Goal: Information Seeking & Learning: Learn about a topic

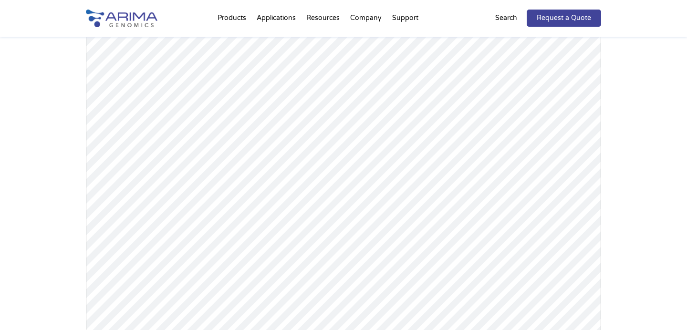
scroll to position [1042, 0]
click at [43, 92] on div "Arima-HiC+ Publications Powered by Bioz © 2025 See more details on Bioz" at bounding box center [343, 115] width 687 height 535
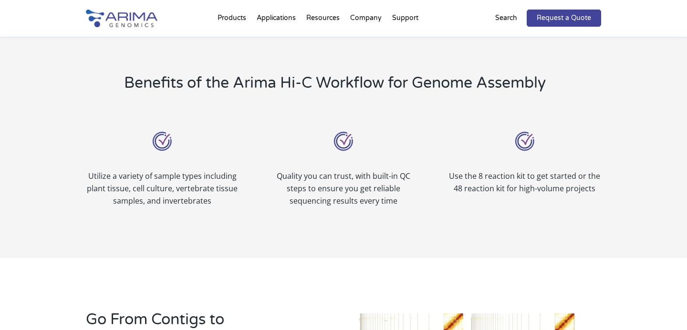
scroll to position [0, 0]
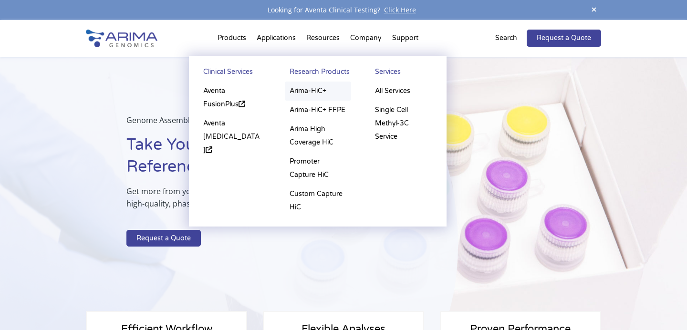
click at [308, 92] on link "Arima-HiC+" at bounding box center [318, 91] width 66 height 19
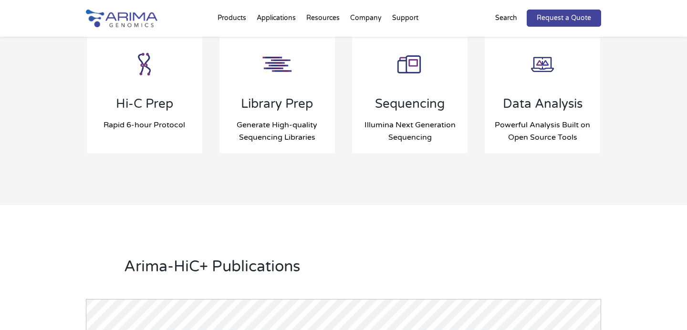
scroll to position [1081, 0]
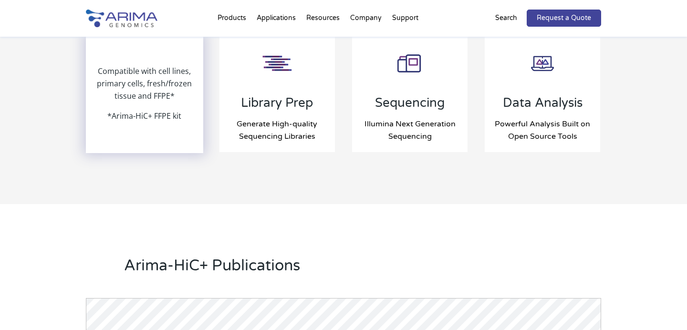
click at [120, 106] on p "Compatible with cell lines, primary cells, fresh/frozen tissue and FFPE*" at bounding box center [144, 87] width 115 height 45
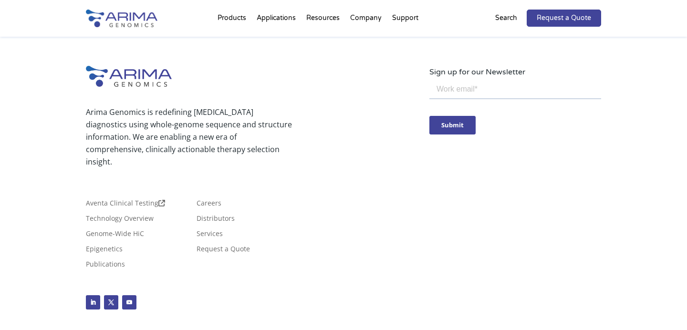
scroll to position [2902, 0]
